Goal: Task Accomplishment & Management: Use online tool/utility

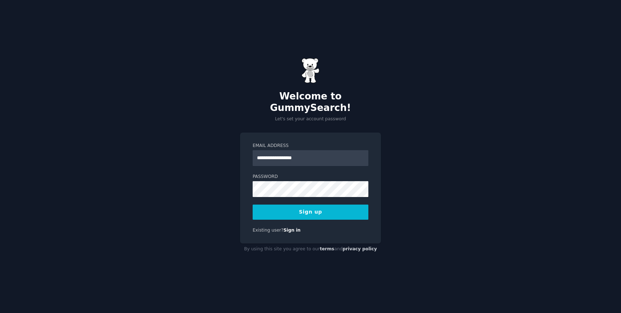
type input "**********"
click at [322, 206] on button "Sign up" at bounding box center [311, 211] width 116 height 15
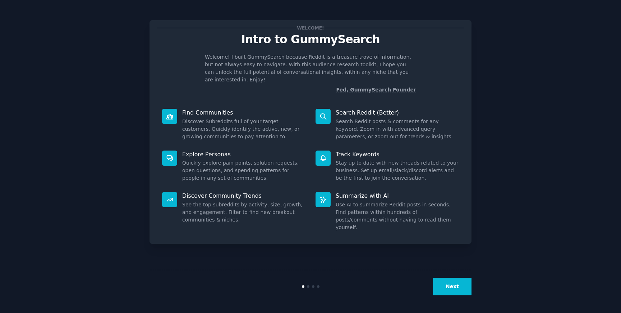
click at [453, 289] on button "Next" at bounding box center [452, 286] width 38 height 18
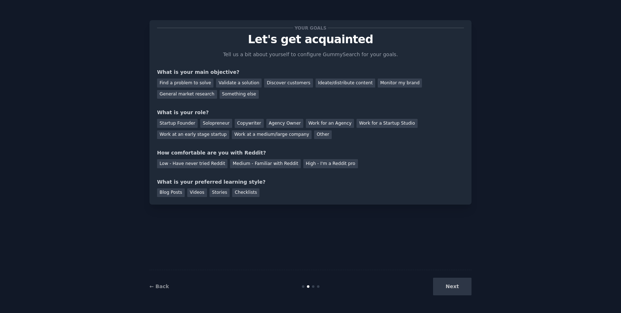
click at [453, 289] on div "Next" at bounding box center [418, 286] width 108 height 18
click at [455, 287] on div "Next" at bounding box center [418, 286] width 108 height 18
click at [204, 81] on div "Find a problem to solve" at bounding box center [185, 82] width 56 height 9
click at [231, 82] on div "Validate a solution" at bounding box center [239, 82] width 46 height 9
click at [196, 82] on div "Find a problem to solve" at bounding box center [185, 82] width 56 height 9
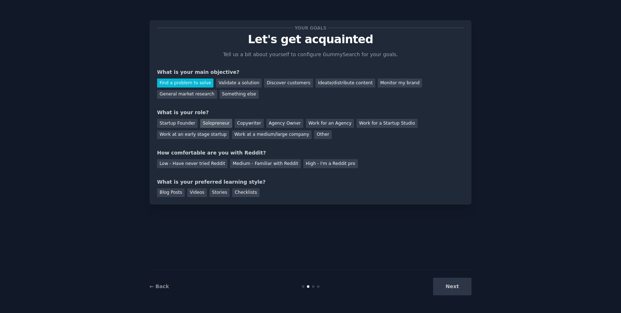
click at [218, 126] on div "Solopreneur" at bounding box center [216, 123] width 32 height 9
click at [211, 165] on div "Low - Have never tried Reddit" at bounding box center [192, 163] width 70 height 9
click at [236, 192] on div "Checklists" at bounding box center [245, 192] width 27 height 9
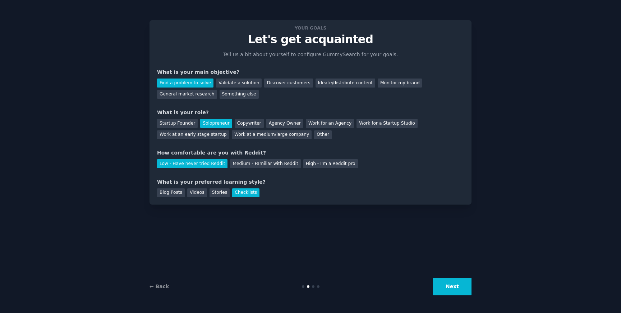
click at [443, 287] on button "Next" at bounding box center [452, 286] width 38 height 18
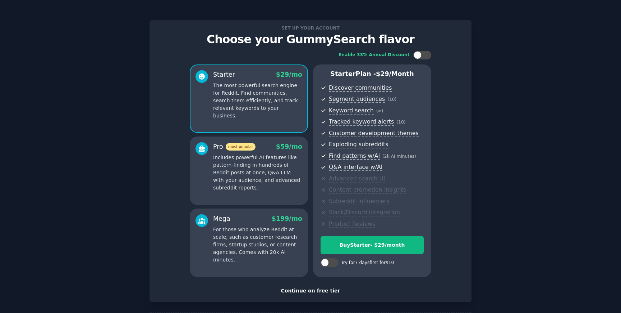
click at [324, 289] on div "Continue on free tier" at bounding box center [310, 291] width 307 height 8
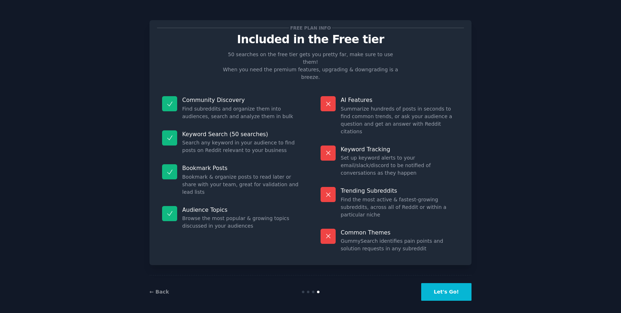
click at [457, 288] on button "Let's Go!" at bounding box center [446, 292] width 50 height 18
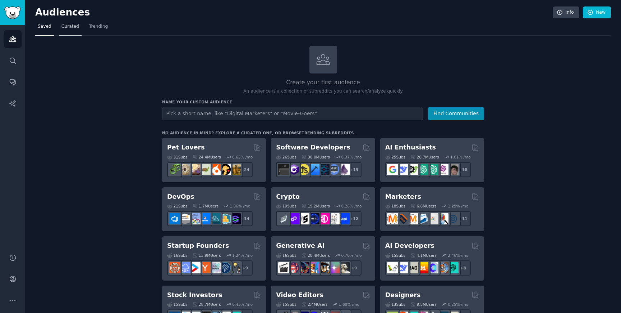
click at [69, 28] on span "Curated" at bounding box center [70, 26] width 18 height 6
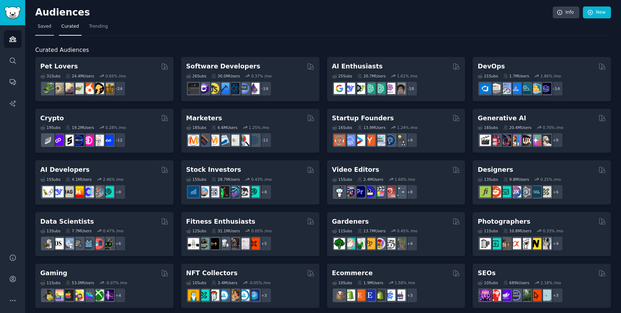
click at [49, 28] on span "Saved" at bounding box center [45, 26] width 14 height 6
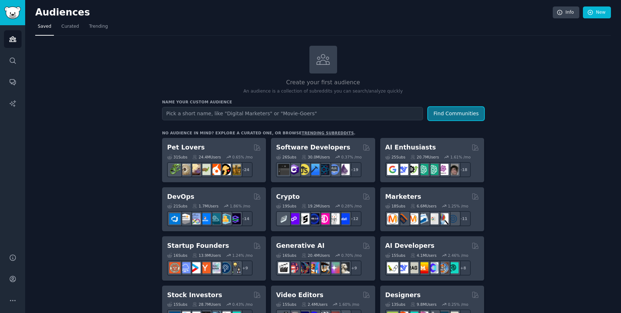
click at [475, 114] on button "Find Communities" at bounding box center [456, 113] width 56 height 13
click at [327, 78] on h2 "Create your first audience" at bounding box center [323, 82] width 322 height 9
click at [15, 68] on link "Search" at bounding box center [13, 61] width 18 height 18
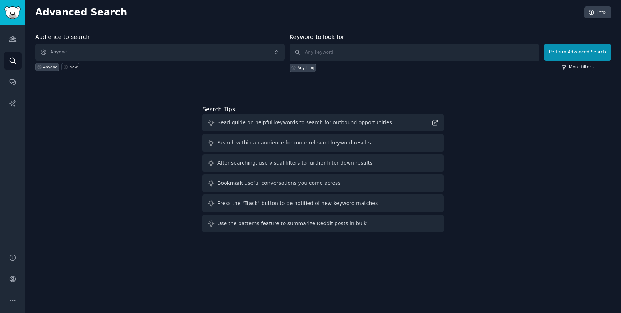
click at [579, 67] on link "More filters" at bounding box center [578, 67] width 32 height 6
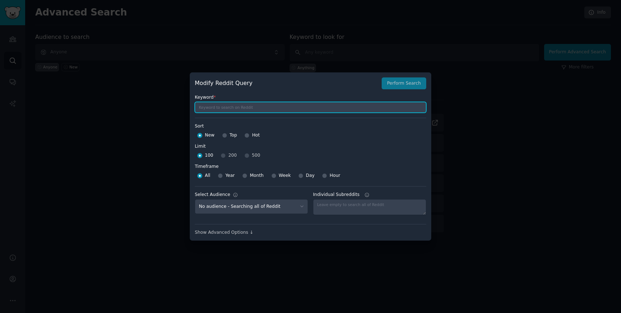
click at [295, 105] on input "text" at bounding box center [311, 107] width 232 height 11
type input "anki"
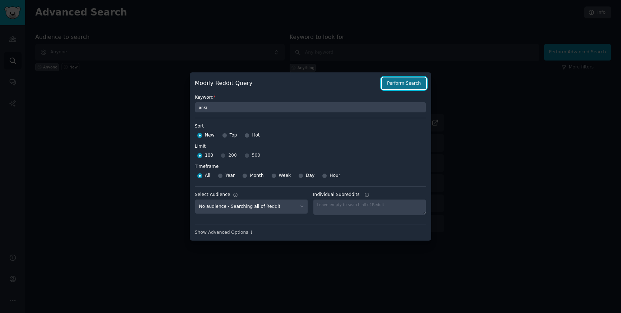
click at [418, 82] on button "Perform Search" at bounding box center [404, 83] width 45 height 12
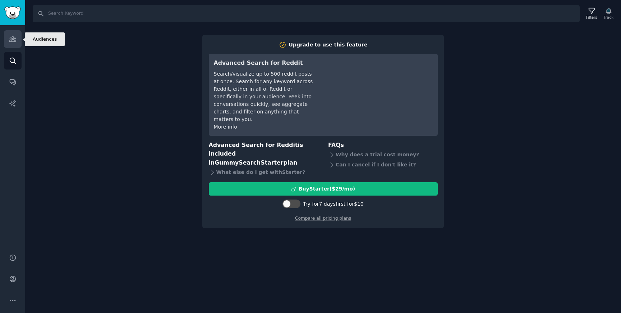
click at [18, 39] on link "Audiences" at bounding box center [13, 39] width 18 height 18
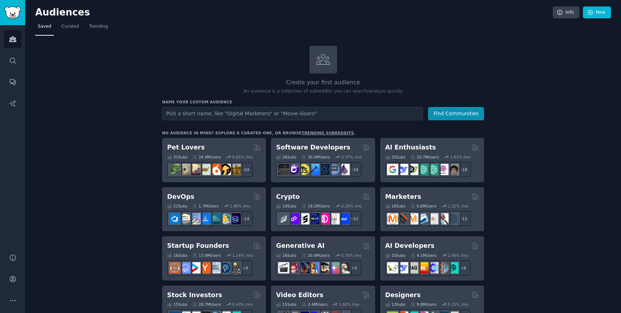
click at [217, 116] on input "text" at bounding box center [292, 113] width 261 height 13
type input "anki"
click at [428, 107] on button "Find Communities" at bounding box center [456, 113] width 56 height 13
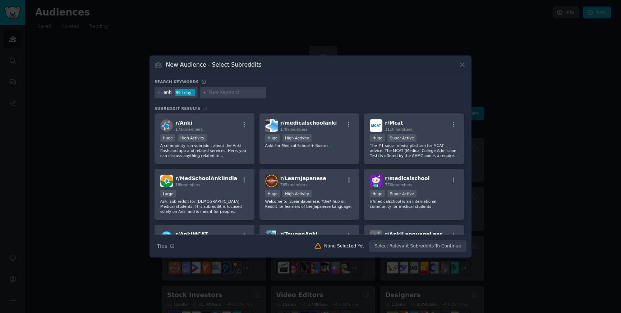
click at [232, 93] on input "text" at bounding box center [236, 92] width 55 height 6
type input "import"
